Goal: Information Seeking & Learning: Find specific fact

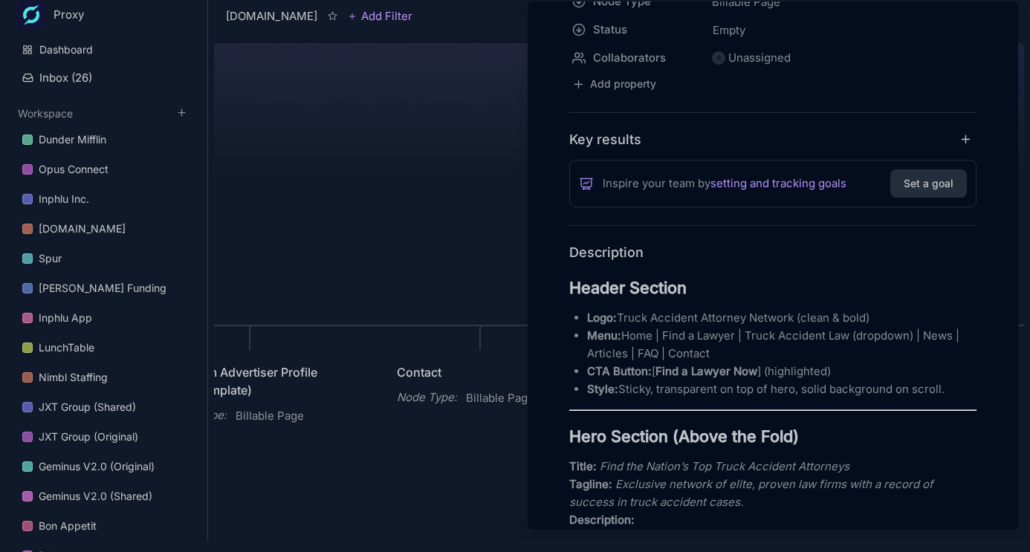
scroll to position [240, 0]
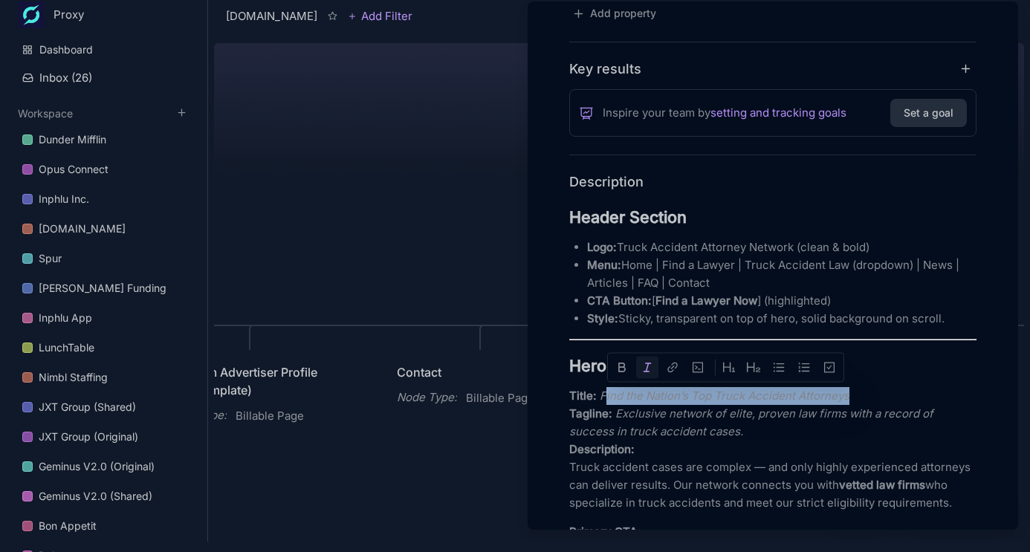
drag, startPoint x: 603, startPoint y: 396, endPoint x: 876, endPoint y: 399, distance: 273.4
click at [877, 399] on p "Title: Find the Nation’s Top Truck Accident Attorneys Tagline: Exclusive networ…" at bounding box center [772, 449] width 407 height 125
click at [800, 403] on p "Title: Find the Nation’s Top Truck Accident Attorneys Tagline: Exclusive networ…" at bounding box center [772, 449] width 407 height 125
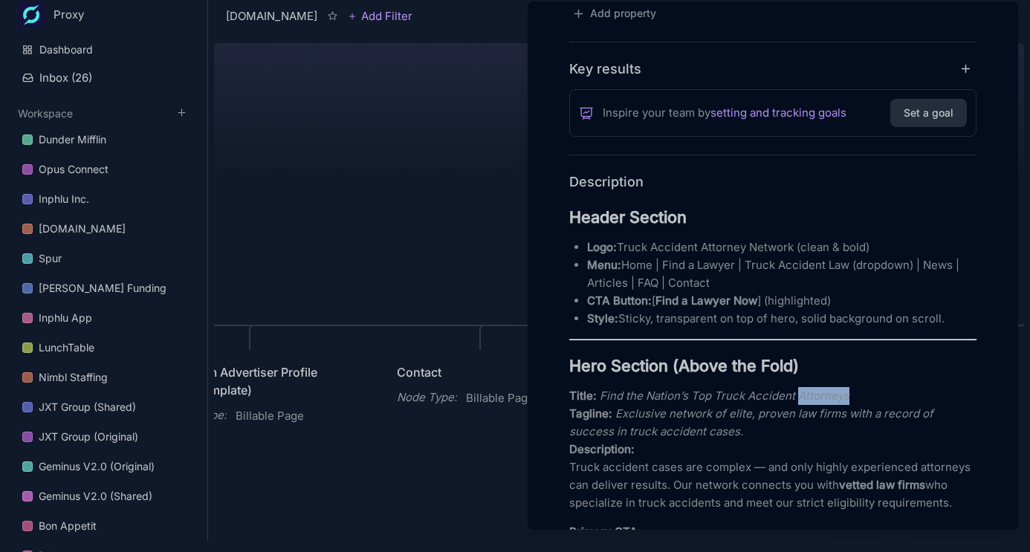
click at [800, 403] on p "Title: Find the Nation’s Top Truck Accident Attorneys Tagline: Exclusive networ…" at bounding box center [772, 449] width 407 height 125
drag, startPoint x: 681, startPoint y: 392, endPoint x: 644, endPoint y: 392, distance: 36.4
click at [678, 392] on em "Find the Nation’s Top Truck Accident Attorneys" at bounding box center [725, 396] width 250 height 14
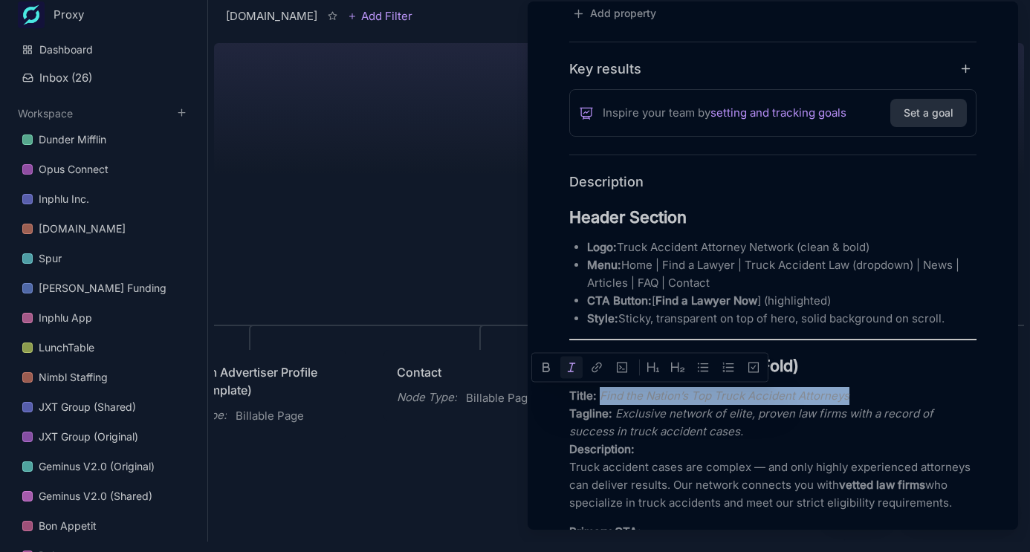
drag, startPoint x: 599, startPoint y: 397, endPoint x: 932, endPoint y: 392, distance: 332.9
click at [932, 392] on p "Title: Find the Nation’s Top Truck Accident Attorneys Tagline: Exclusive networ…" at bounding box center [772, 449] width 407 height 125
copy em "Find the Nation’s Top Truck Accident Attorneys"
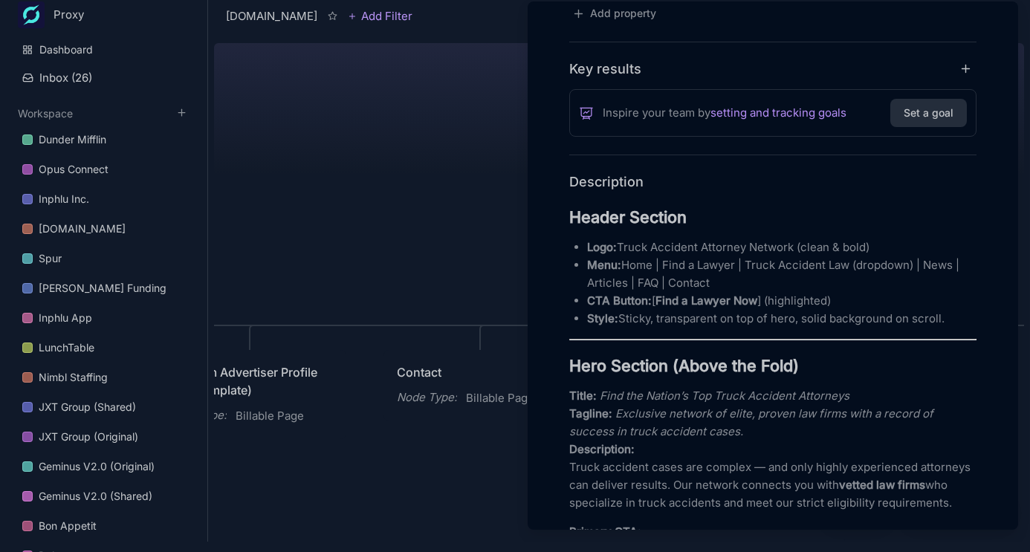
click at [684, 276] on p "Menu: Home | Find a Lawyer | Truck Accident Law (dropdown) | News | Articles | …" at bounding box center [781, 274] width 389 height 36
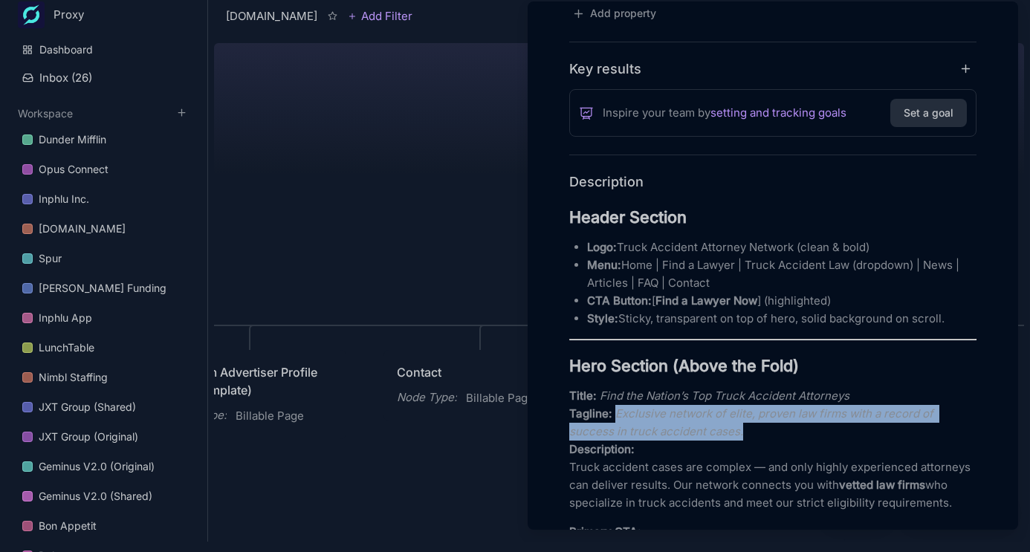
drag, startPoint x: 634, startPoint y: 420, endPoint x: 776, endPoint y: 433, distance: 142.5
click at [776, 435] on p "Title: Find the Nation’s Top Truck Accident Attorneys Tagline: Exclusive networ…" at bounding box center [772, 449] width 407 height 125
copy em "Exclusive network of elite, proven law firms with a record of success in truck …"
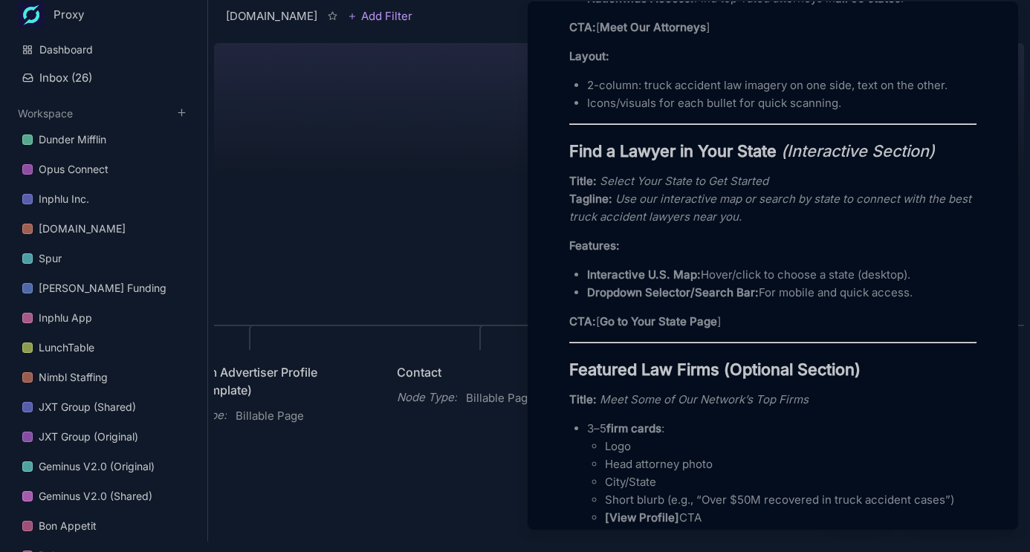
scroll to position [1111, 0]
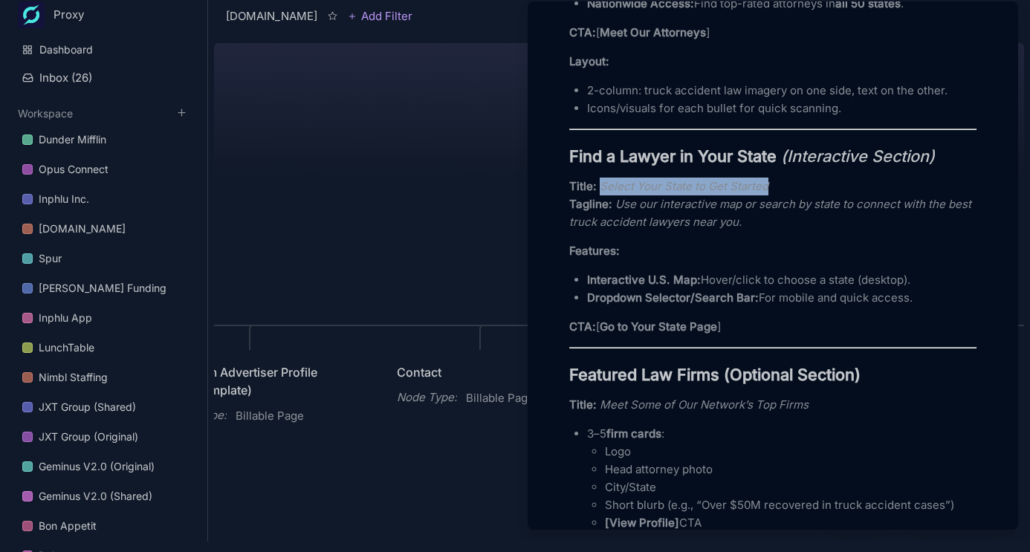
drag, startPoint x: 605, startPoint y: 224, endPoint x: 845, endPoint y: 224, distance: 239.2
click at [845, 224] on p "Title: Select Your State to Get Started Tagline: Use our interactive map or sea…" at bounding box center [772, 204] width 407 height 53
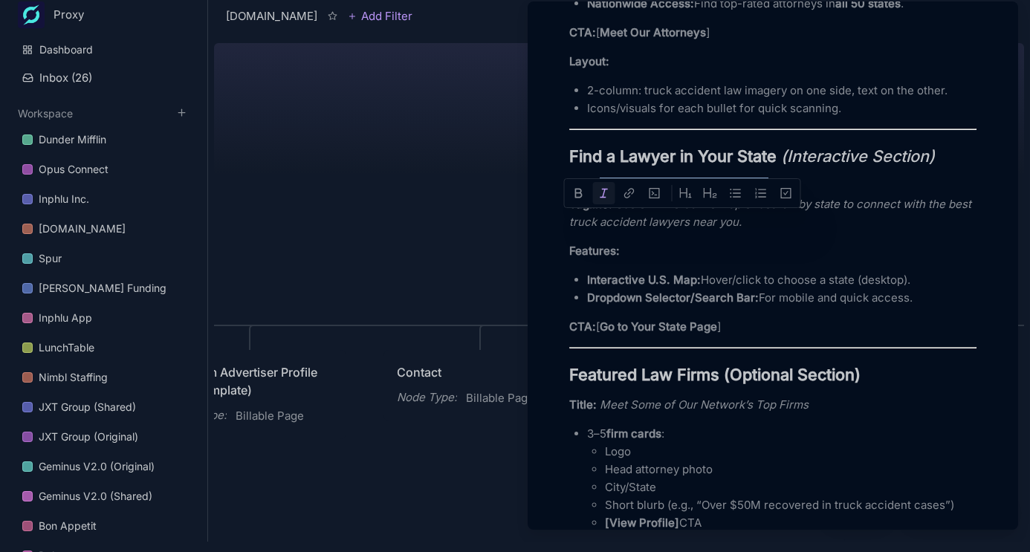
copy em "Select Your State to Get Started"
